Goal: Information Seeking & Learning: Learn about a topic

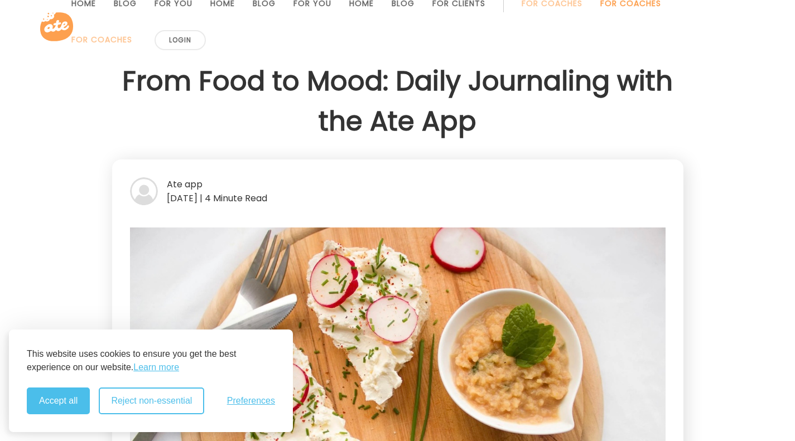
click at [156, 406] on button "Reject non-essential" at bounding box center [151, 401] width 105 height 27
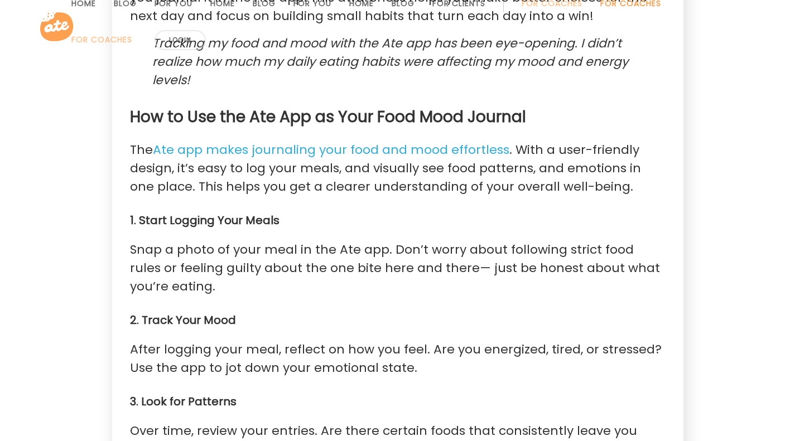
scroll to position [1848, 0]
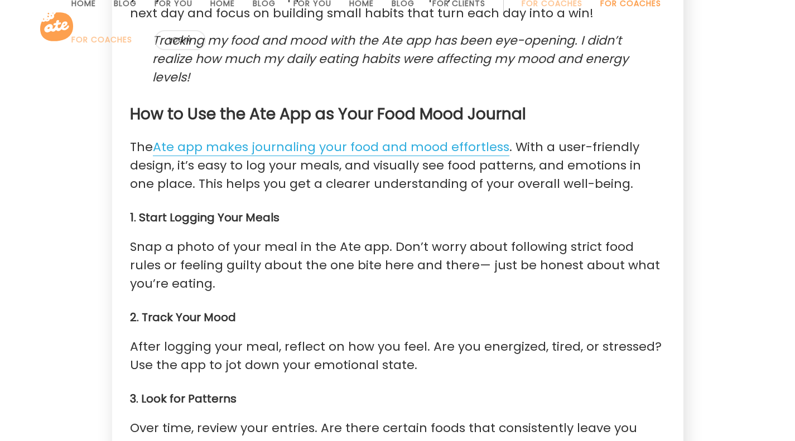
click at [322, 138] on link "Ate app makes journaling your food and mood effortless" at bounding box center [331, 147] width 356 height 18
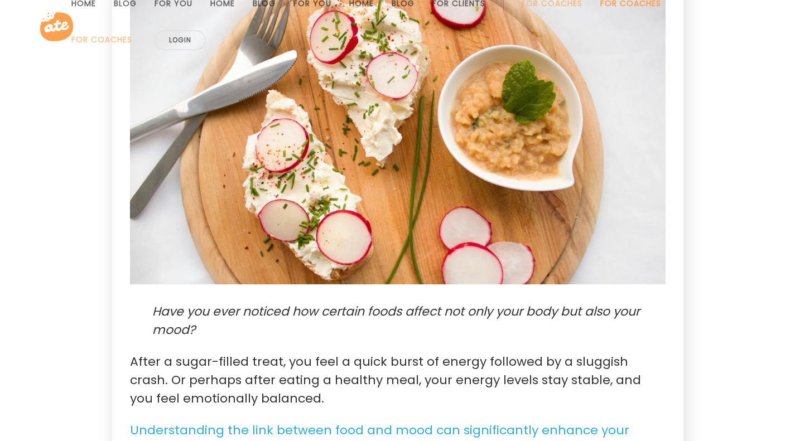
scroll to position [256, 0]
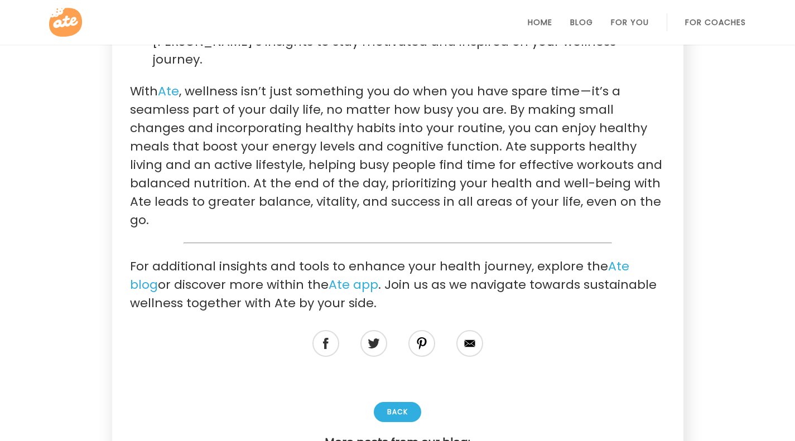
scroll to position [2006, 0]
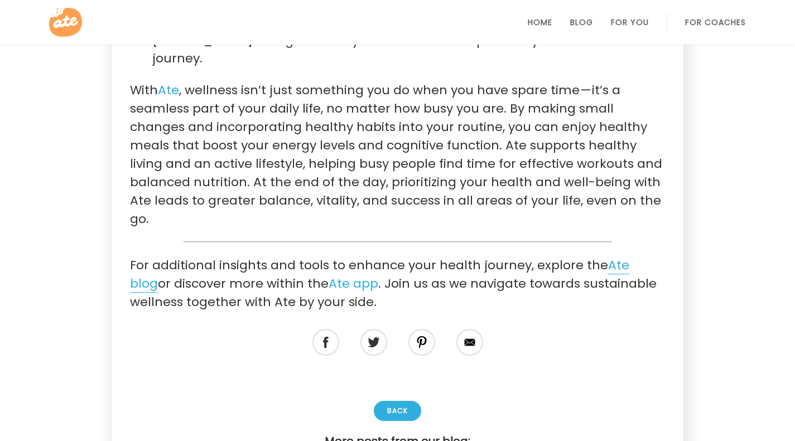
click at [627, 257] on link "Ate blog" at bounding box center [379, 275] width 499 height 36
